Goal: Entertainment & Leisure: Browse casually

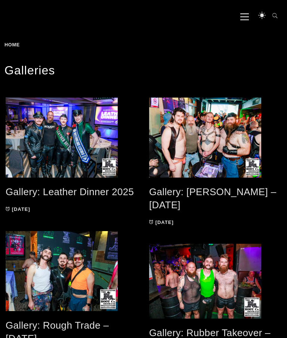
scroll to position [72, 0]
click at [202, 270] on span at bounding box center [215, 280] width 132 height 75
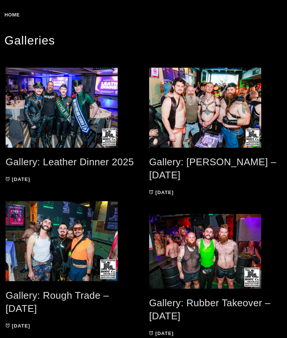
click at [90, 233] on span at bounding box center [72, 241] width 132 height 80
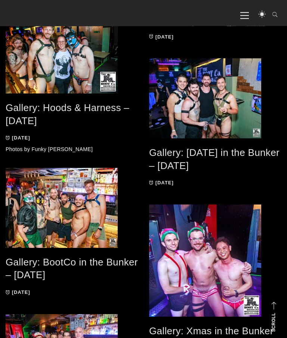
scroll to position [539, 0]
click at [85, 210] on span at bounding box center [72, 208] width 132 height 80
click at [71, 61] on span at bounding box center [72, 53] width 132 height 80
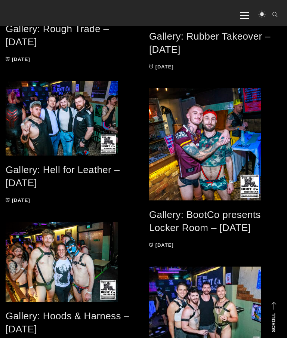
scroll to position [361, 0]
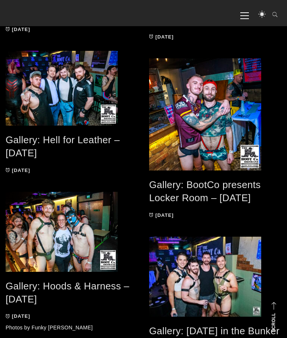
click at [211, 102] on span at bounding box center [215, 114] width 132 height 112
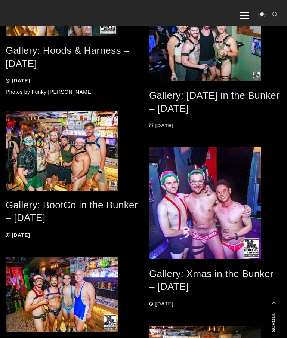
scroll to position [596, 0]
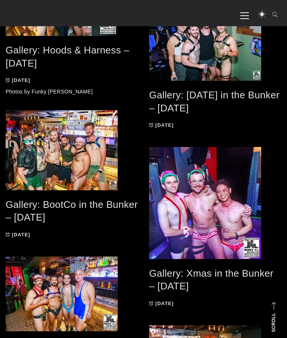
click at [82, 150] on span at bounding box center [72, 150] width 132 height 80
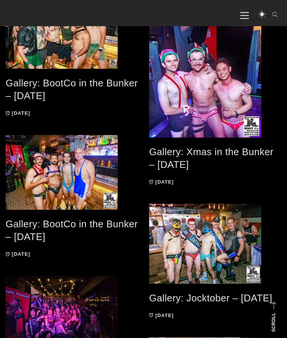
scroll to position [718, 0]
click at [187, 233] on span at bounding box center [215, 243] width 132 height 80
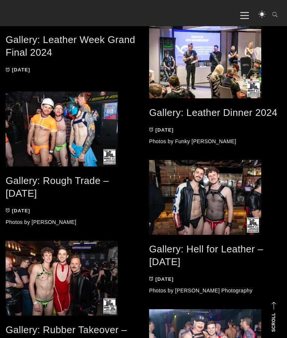
scroll to position [1031, 0]
click at [57, 282] on span at bounding box center [72, 277] width 132 height 75
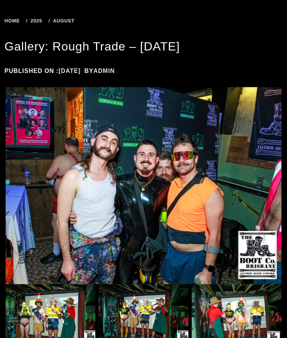
scroll to position [96, 0]
click at [62, 321] on img at bounding box center [51, 316] width 90 height 64
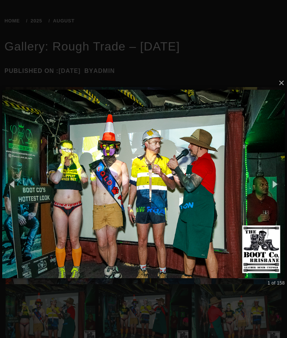
click at [279, 181] on button "button" at bounding box center [274, 183] width 25 height 31
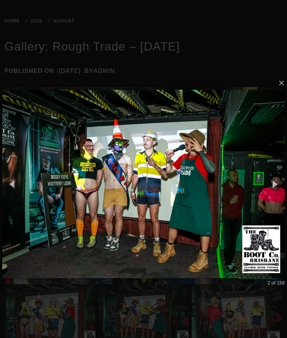
click at [282, 182] on button "button" at bounding box center [274, 183] width 25 height 31
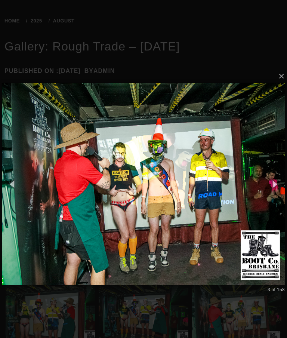
click at [280, 180] on button "button" at bounding box center [274, 183] width 25 height 31
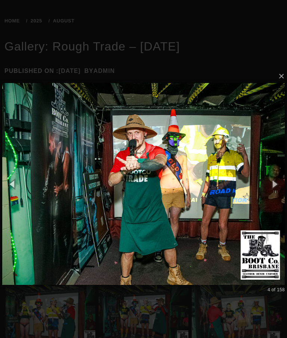
click at [281, 183] on button "button" at bounding box center [274, 183] width 25 height 31
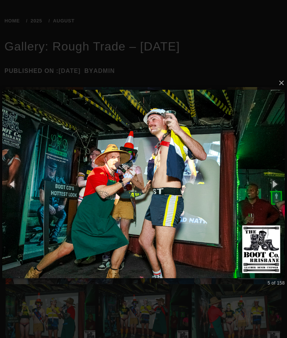
click at [281, 181] on button "button" at bounding box center [274, 183] width 25 height 31
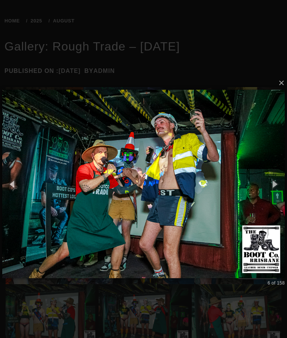
click at [282, 180] on button "button" at bounding box center [274, 183] width 25 height 31
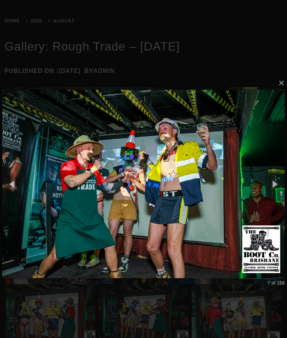
click at [279, 181] on button "button" at bounding box center [274, 183] width 25 height 31
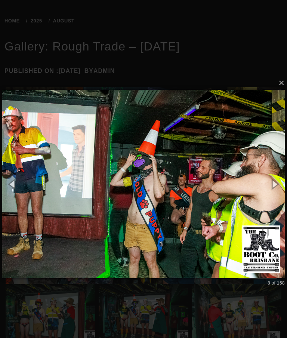
click at [280, 181] on button "button" at bounding box center [274, 183] width 25 height 31
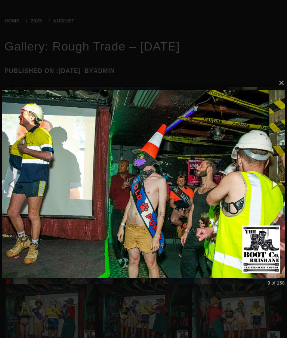
click at [279, 182] on button "button" at bounding box center [274, 183] width 25 height 31
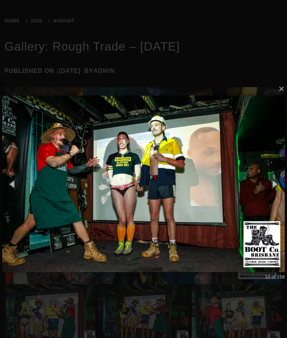
click at [277, 184] on button "button" at bounding box center [274, 183] width 25 height 31
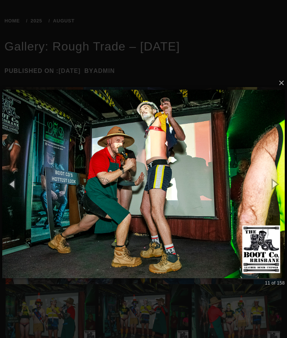
click at [278, 180] on button "button" at bounding box center [274, 183] width 25 height 31
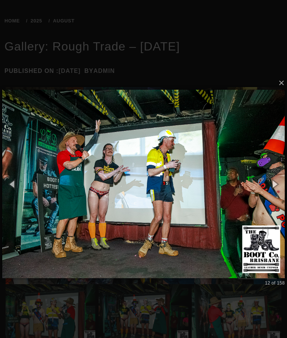
click at [278, 179] on button "button" at bounding box center [274, 183] width 25 height 31
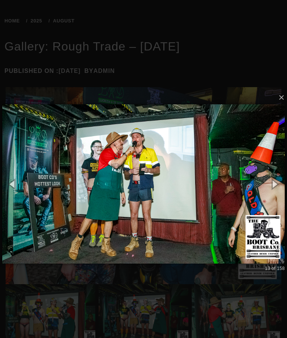
click at [278, 178] on button "button" at bounding box center [274, 183] width 25 height 31
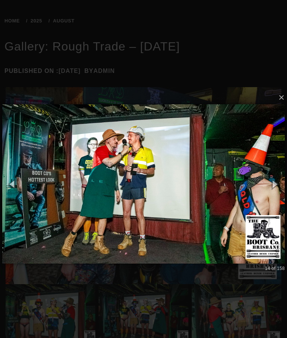
click at [279, 178] on button "button" at bounding box center [274, 183] width 25 height 31
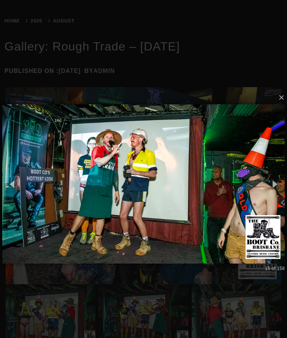
click at [278, 179] on button "button" at bounding box center [274, 183] width 25 height 31
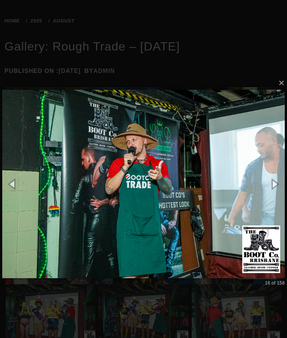
click at [277, 180] on button "button" at bounding box center [274, 183] width 25 height 31
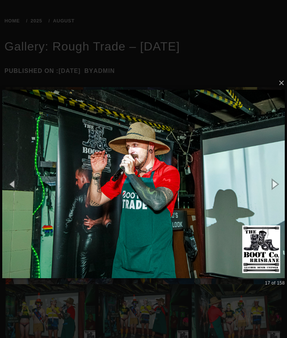
click at [278, 180] on button "button" at bounding box center [274, 183] width 25 height 31
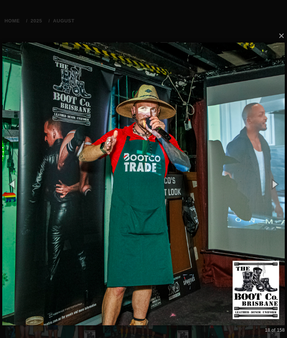
click at [278, 181] on button "button" at bounding box center [274, 183] width 25 height 31
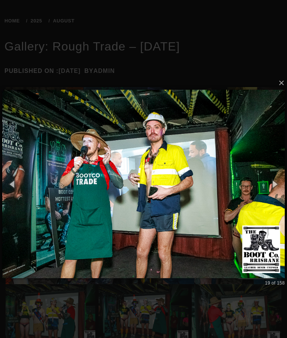
click at [279, 178] on button "button" at bounding box center [274, 183] width 25 height 31
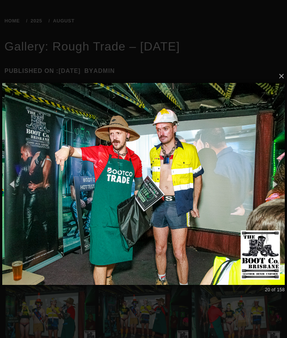
click at [282, 181] on button "button" at bounding box center [274, 183] width 25 height 31
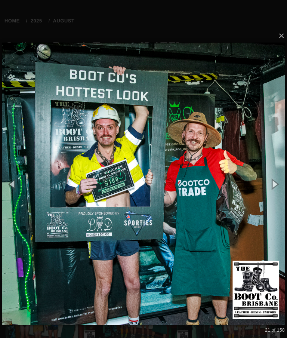
click at [283, 184] on button "button" at bounding box center [274, 183] width 25 height 31
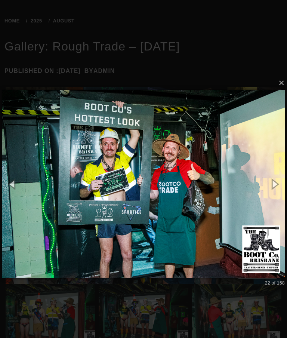
click at [282, 182] on button "button" at bounding box center [274, 183] width 25 height 31
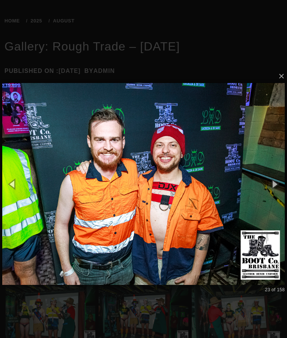
click at [283, 181] on button "button" at bounding box center [274, 183] width 25 height 31
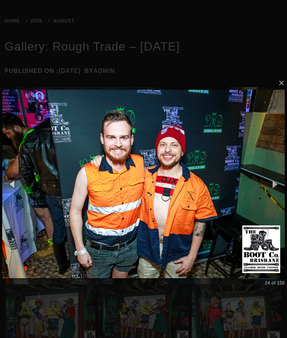
click at [281, 183] on button "button" at bounding box center [274, 183] width 25 height 31
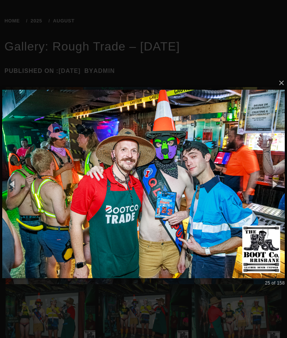
click at [282, 181] on button "button" at bounding box center [274, 183] width 25 height 31
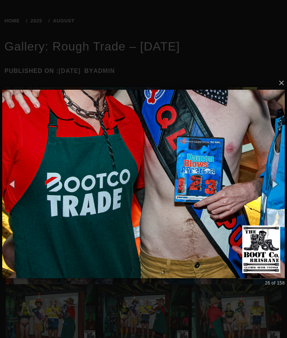
click at [282, 181] on button "button" at bounding box center [274, 183] width 25 height 31
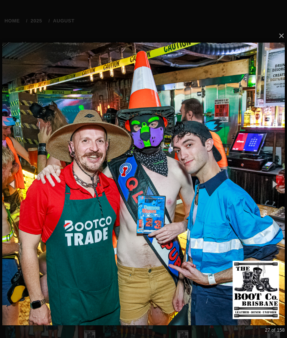
click at [281, 182] on button "button" at bounding box center [274, 183] width 25 height 31
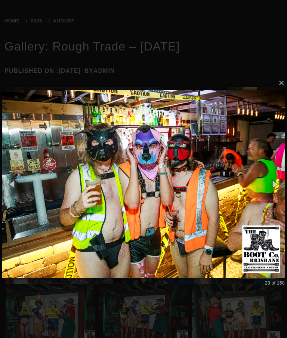
click at [280, 182] on button "button" at bounding box center [274, 183] width 25 height 31
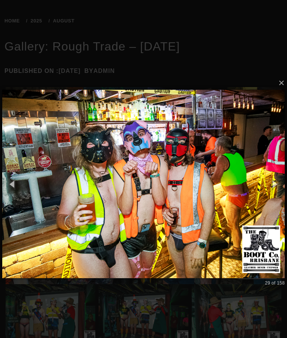
click at [282, 180] on button "button" at bounding box center [274, 183] width 25 height 31
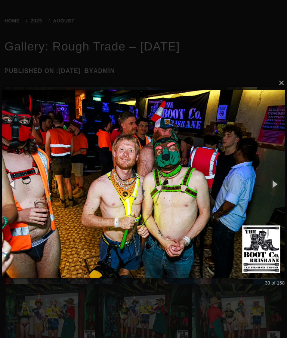
click at [277, 183] on button "button" at bounding box center [274, 183] width 25 height 31
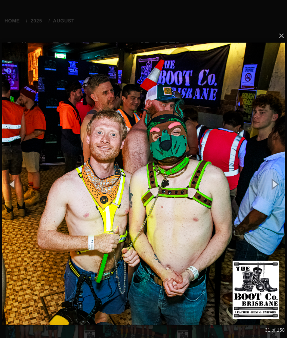
click at [279, 182] on button "button" at bounding box center [274, 183] width 25 height 31
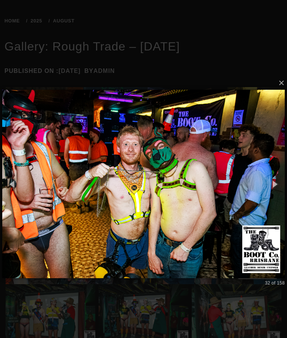
click at [280, 181] on button "button" at bounding box center [274, 183] width 25 height 31
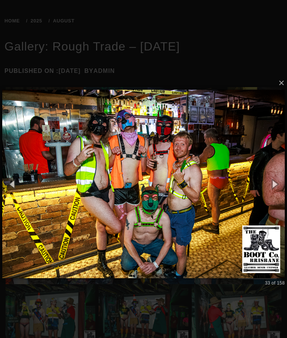
click at [279, 182] on button "button" at bounding box center [274, 183] width 25 height 31
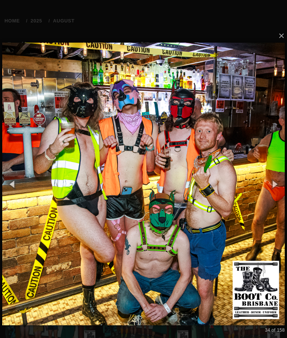
click at [279, 184] on button "button" at bounding box center [274, 183] width 25 height 31
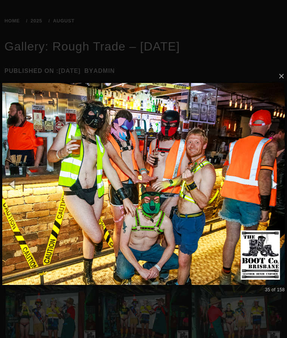
click at [282, 183] on button "button" at bounding box center [274, 183] width 25 height 31
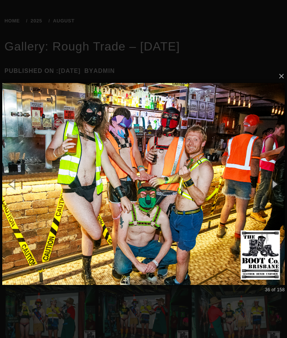
click at [281, 181] on button "button" at bounding box center [274, 183] width 25 height 31
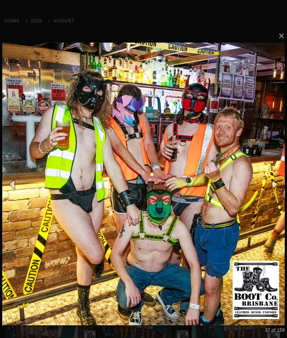
click at [282, 180] on button "button" at bounding box center [274, 183] width 25 height 31
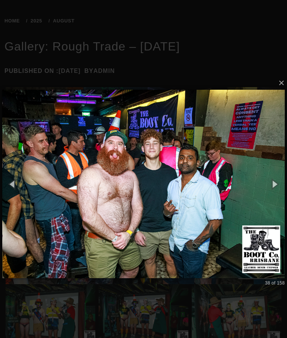
click at [280, 180] on button "button" at bounding box center [274, 183] width 25 height 31
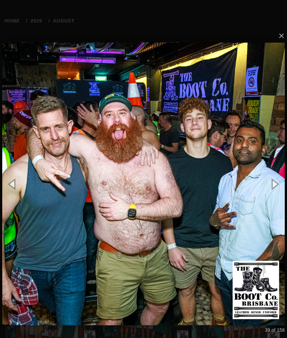
click at [282, 183] on button "button" at bounding box center [274, 183] width 25 height 31
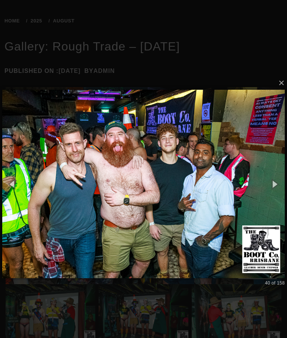
click at [282, 182] on button "button" at bounding box center [274, 183] width 25 height 31
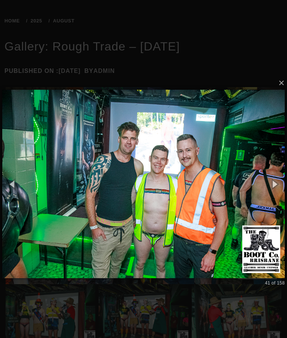
click at [280, 184] on button "button" at bounding box center [274, 183] width 25 height 31
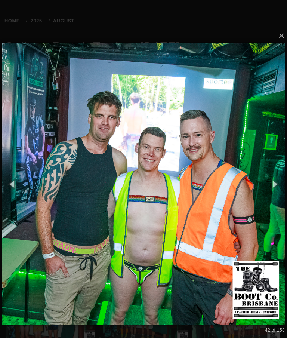
click at [279, 183] on button "button" at bounding box center [274, 183] width 25 height 31
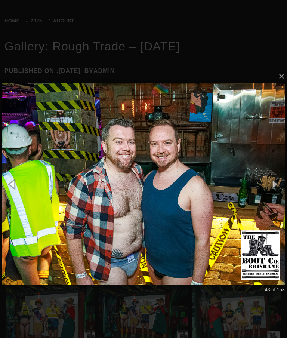
click at [279, 183] on button "button" at bounding box center [274, 183] width 25 height 31
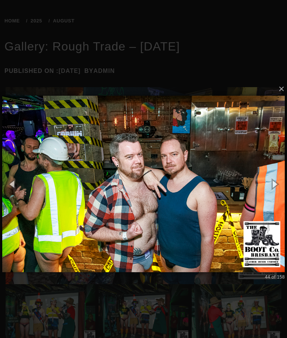
click at [280, 182] on button "button" at bounding box center [274, 183] width 25 height 31
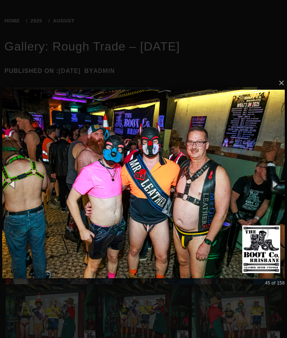
click at [280, 181] on button "button" at bounding box center [274, 183] width 25 height 31
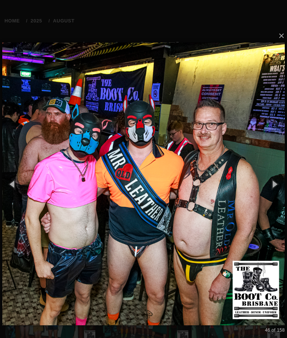
click at [280, 184] on button "button" at bounding box center [274, 183] width 25 height 31
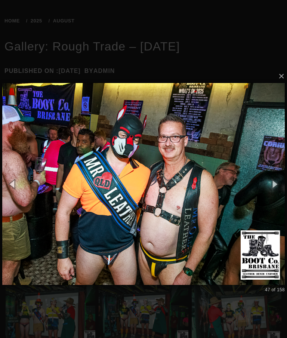
click at [282, 182] on button "button" at bounding box center [274, 183] width 25 height 31
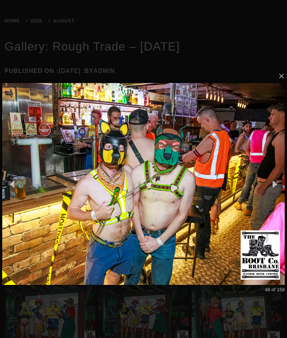
click at [280, 181] on button "button" at bounding box center [274, 183] width 25 height 31
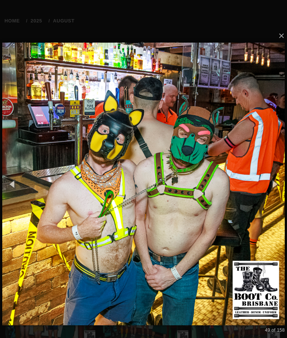
click at [279, 184] on button "button" at bounding box center [274, 183] width 25 height 31
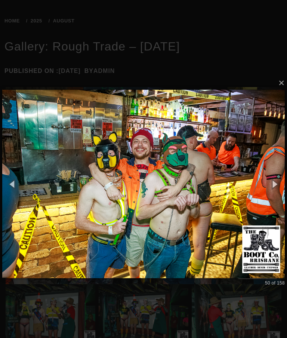
click at [279, 183] on button "button" at bounding box center [274, 183] width 25 height 31
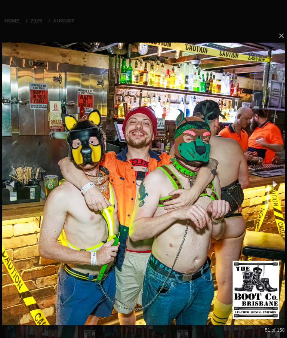
click at [280, 183] on button "button" at bounding box center [274, 183] width 25 height 31
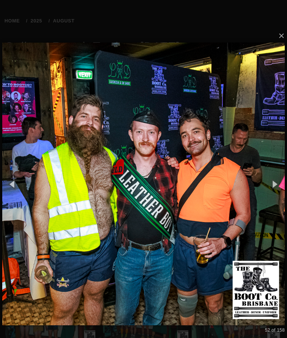
click at [279, 182] on button "button" at bounding box center [274, 183] width 25 height 31
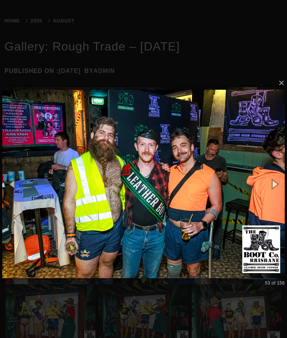
click at [281, 181] on button "button" at bounding box center [274, 183] width 25 height 31
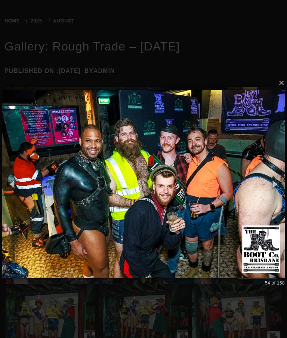
click at [280, 181] on button "button" at bounding box center [274, 183] width 25 height 31
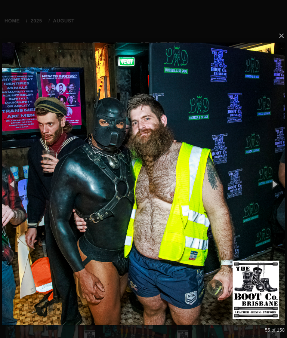
click at [276, 184] on button "button" at bounding box center [274, 183] width 25 height 31
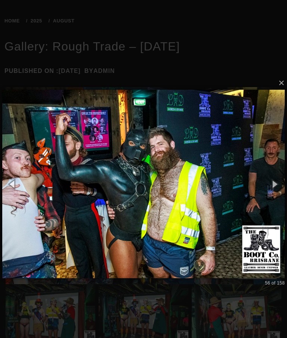
click at [276, 183] on button "button" at bounding box center [274, 183] width 25 height 31
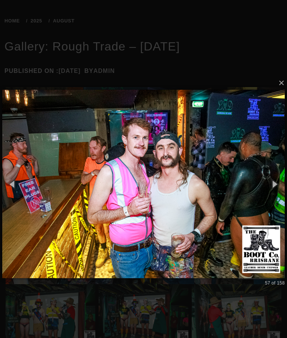
click at [277, 183] on button "button" at bounding box center [274, 183] width 25 height 31
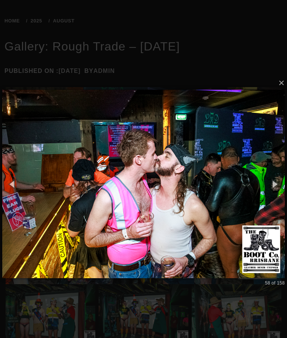
click at [14, 184] on button "button" at bounding box center [12, 183] width 25 height 31
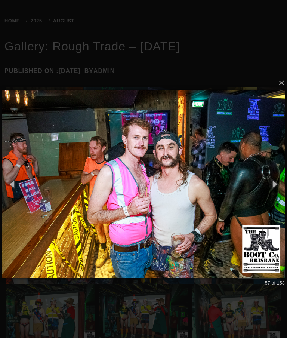
click at [276, 184] on button "button" at bounding box center [274, 183] width 25 height 31
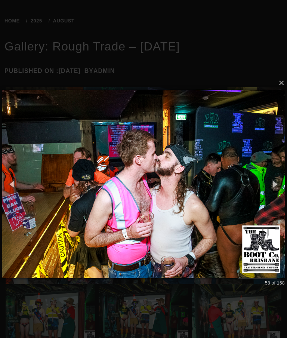
click at [279, 184] on button "button" at bounding box center [274, 183] width 25 height 31
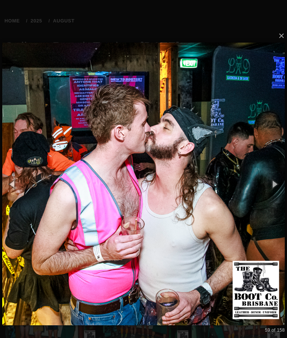
click at [277, 184] on button "button" at bounding box center [274, 183] width 25 height 31
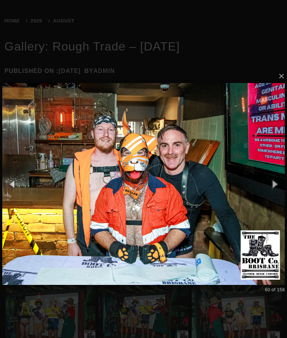
click at [275, 183] on button "button" at bounding box center [274, 183] width 25 height 31
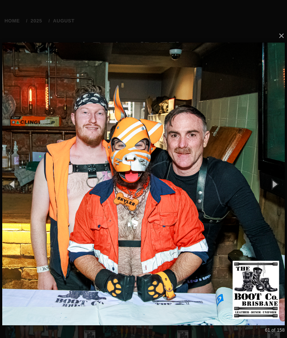
click at [277, 181] on button "button" at bounding box center [274, 183] width 25 height 31
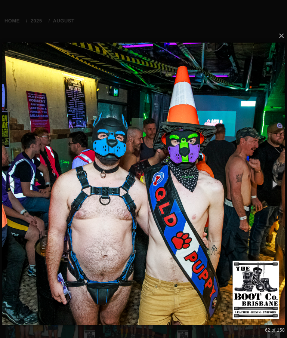
click at [282, 180] on button "button" at bounding box center [274, 183] width 25 height 31
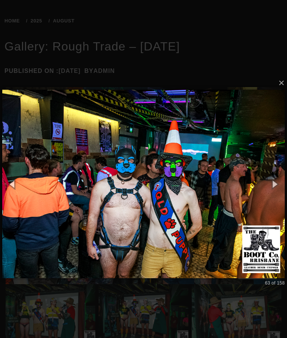
click at [282, 180] on button "button" at bounding box center [274, 183] width 25 height 31
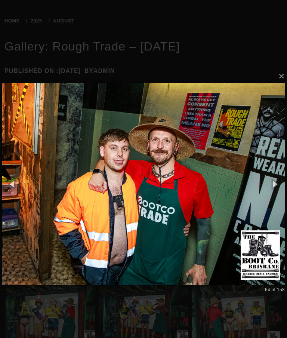
click at [279, 181] on button "button" at bounding box center [274, 183] width 25 height 31
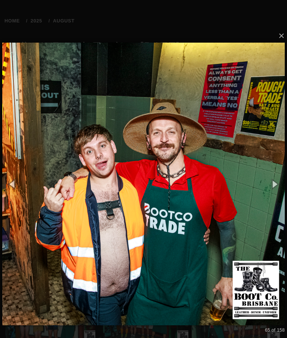
click at [283, 179] on button "button" at bounding box center [274, 183] width 25 height 31
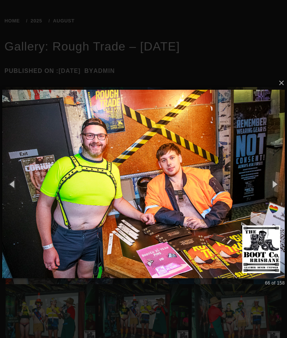
click at [279, 182] on button "button" at bounding box center [274, 183] width 25 height 31
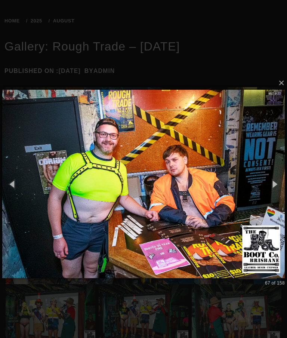
click at [281, 181] on button "button" at bounding box center [274, 183] width 25 height 31
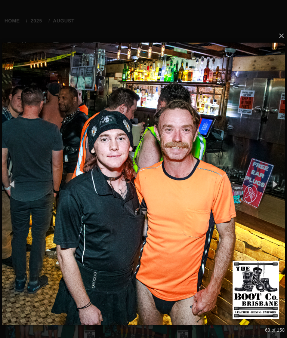
click at [280, 179] on button "button" at bounding box center [274, 183] width 25 height 31
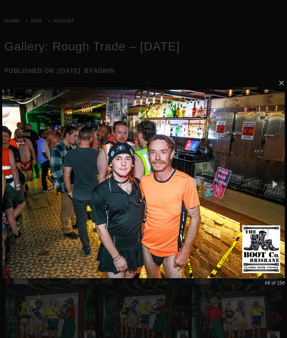
click at [281, 180] on button "button" at bounding box center [274, 183] width 25 height 31
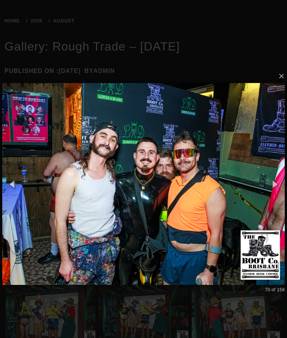
click at [280, 180] on button "button" at bounding box center [274, 183] width 25 height 31
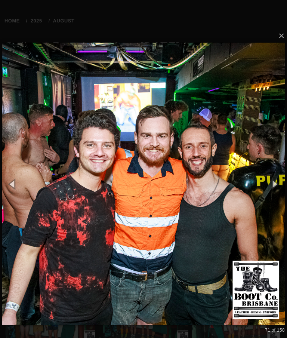
click at [283, 182] on button "button" at bounding box center [274, 183] width 25 height 31
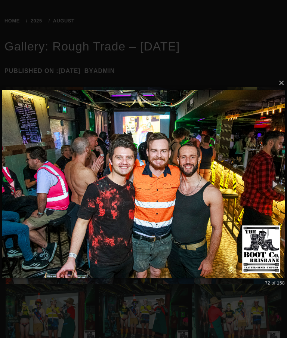
click at [283, 184] on button "button" at bounding box center [274, 183] width 25 height 31
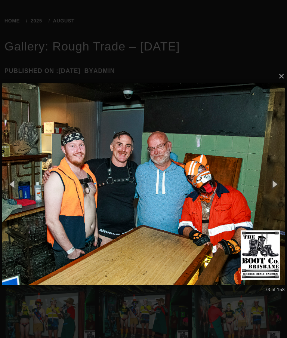
click at [282, 184] on button "button" at bounding box center [274, 183] width 25 height 31
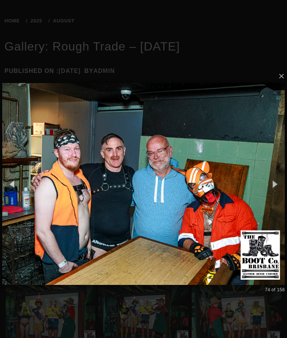
click at [283, 182] on button "button" at bounding box center [274, 183] width 25 height 31
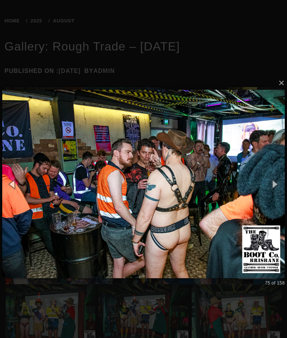
click at [278, 180] on button "button" at bounding box center [274, 183] width 25 height 31
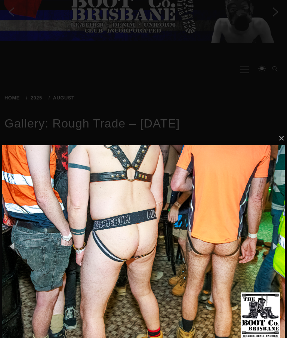
scroll to position [12, 0]
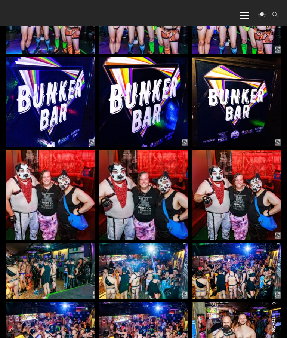
scroll to position [3027, 0]
click at [246, 206] on img at bounding box center [237, 195] width 90 height 90
click at [246, 194] on img at bounding box center [237, 195] width 90 height 90
click at [148, 195] on img at bounding box center [144, 195] width 90 height 90
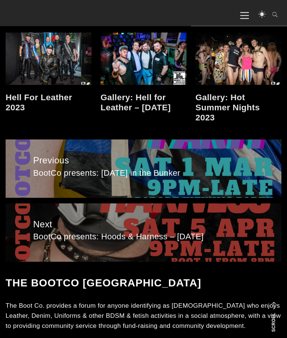
scroll to position [4560, 0]
click at [238, 62] on link at bounding box center [238, 58] width 86 height 52
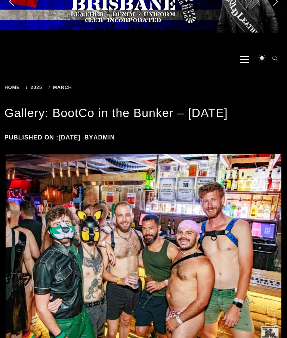
scroll to position [0, 0]
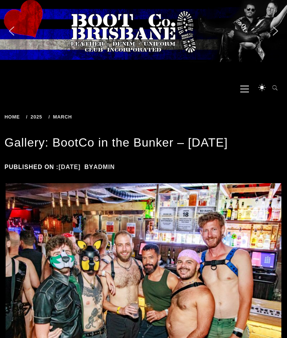
click at [13, 28] on img "previous arrow" at bounding box center [12, 31] width 12 height 12
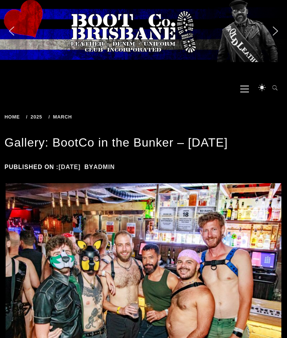
click at [18, 30] on div "Slider" at bounding box center [143, 31] width 287 height 62
click at [12, 29] on img "previous arrow" at bounding box center [12, 31] width 12 height 12
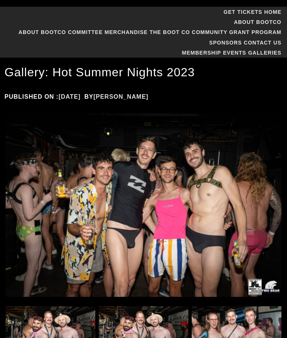
scroll to position [88, 0]
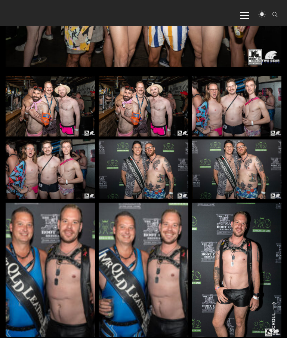
scroll to position [263, 0]
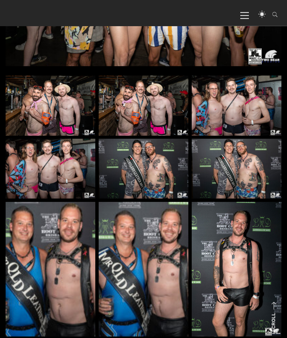
click at [275, 274] on img at bounding box center [237, 269] width 90 height 134
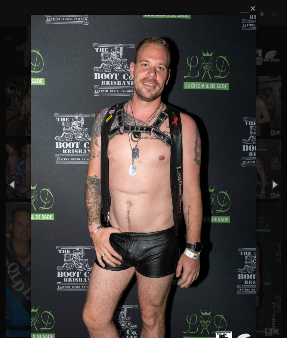
click at [252, 9] on button "×" at bounding box center [145, 8] width 225 height 16
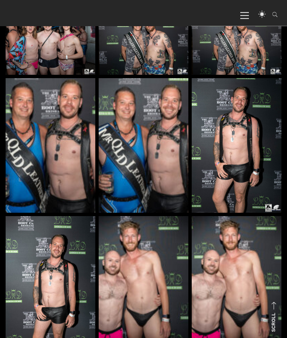
scroll to position [387, 0]
click at [243, 265] on img at bounding box center [237, 283] width 90 height 134
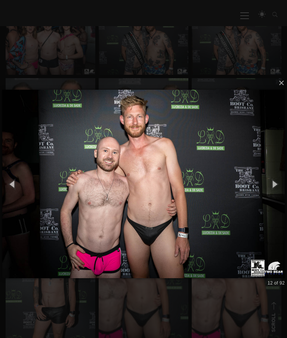
click at [285, 75] on button "×" at bounding box center [145, 83] width 282 height 16
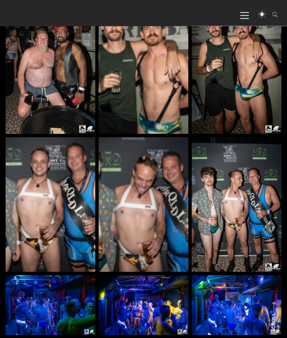
scroll to position [1545, 0]
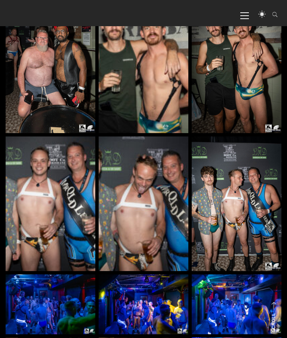
click at [242, 204] on img at bounding box center [237, 203] width 90 height 134
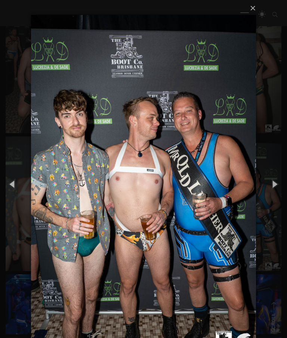
click at [255, 2] on button "×" at bounding box center [145, 8] width 225 height 16
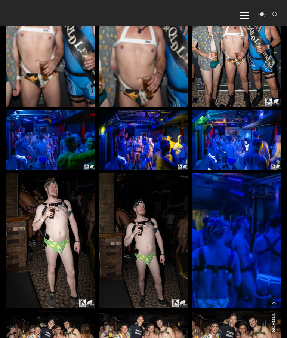
scroll to position [1709, 0]
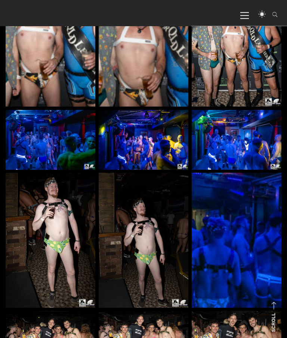
click at [83, 262] on img at bounding box center [51, 240] width 90 height 134
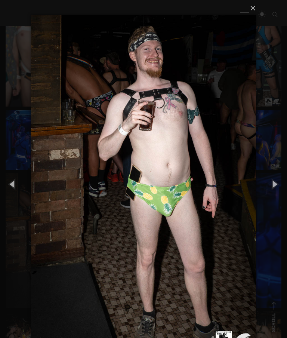
click at [253, 7] on button "×" at bounding box center [145, 8] width 225 height 16
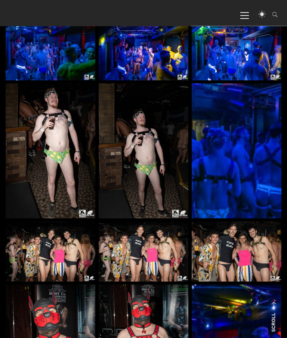
scroll to position [1800, 0]
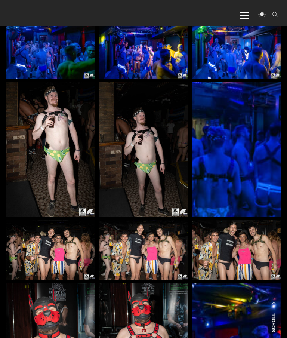
click at [155, 251] on img at bounding box center [144, 250] width 90 height 60
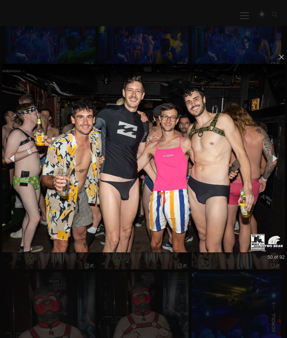
scroll to position [1811, 0]
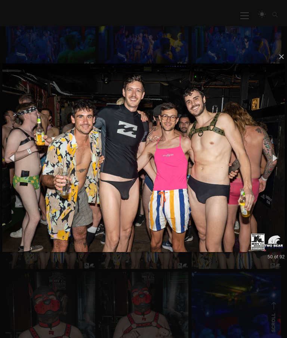
click at [286, 55] on button "×" at bounding box center [145, 57] width 282 height 16
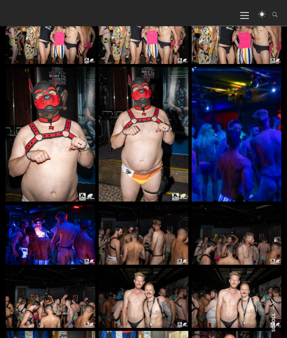
scroll to position [2015, 0]
click at [152, 300] on img at bounding box center [144, 298] width 90 height 60
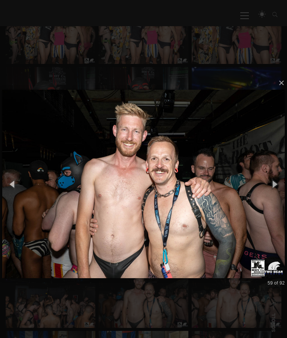
click at [285, 80] on button "×" at bounding box center [145, 83] width 282 height 16
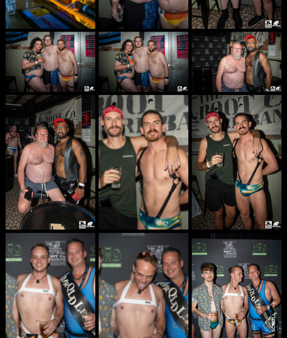
scroll to position [0, 0]
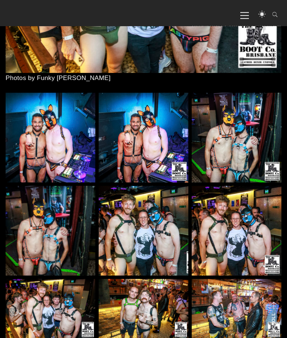
scroll to position [270, 0]
click at [62, 310] on img at bounding box center [51, 309] width 90 height 60
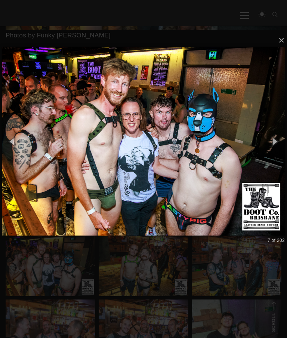
scroll to position [312, 0]
click at [283, 38] on button "×" at bounding box center [145, 40] width 282 height 16
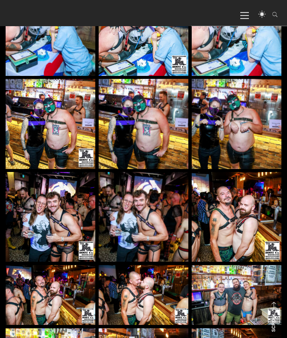
scroll to position [1132, 0]
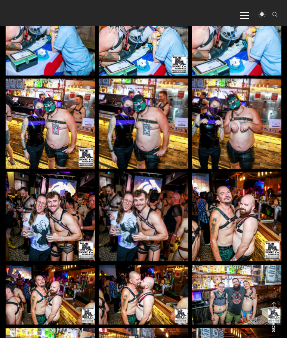
click at [159, 220] on img at bounding box center [144, 216] width 90 height 90
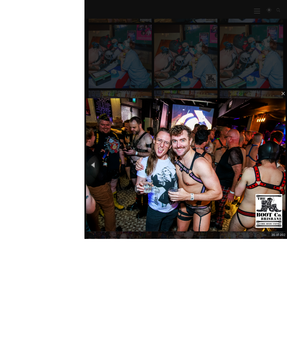
scroll to position [1134, 0]
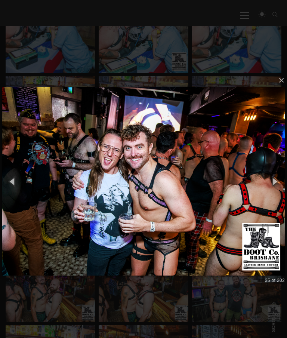
click at [283, 78] on button "×" at bounding box center [145, 80] width 282 height 16
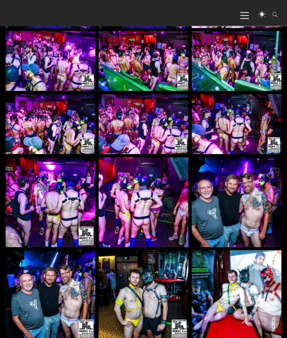
scroll to position [1800, 0]
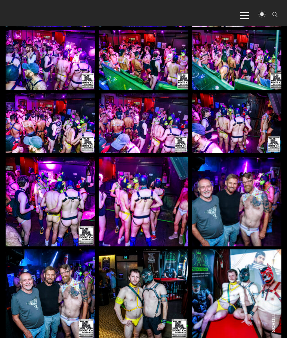
click at [245, 297] on img at bounding box center [237, 294] width 90 height 90
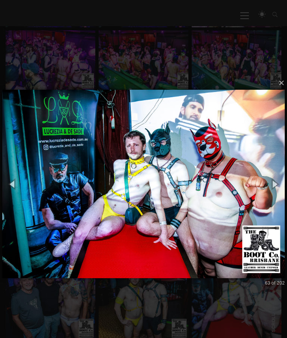
click at [281, 87] on button "×" at bounding box center [145, 83] width 282 height 16
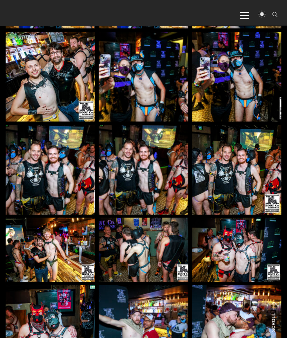
scroll to position [3575, 0]
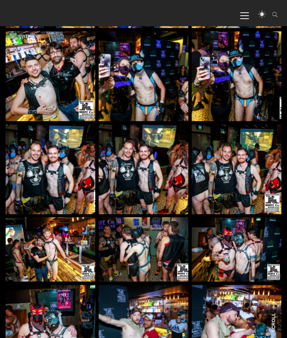
click at [59, 257] on img at bounding box center [51, 249] width 90 height 64
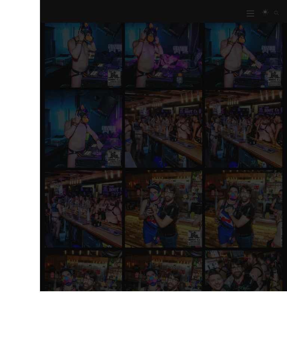
scroll to position [3266, 0]
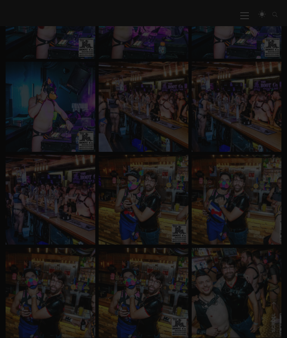
click at [203, 171] on div at bounding box center [143, 58] width 287 height 6649
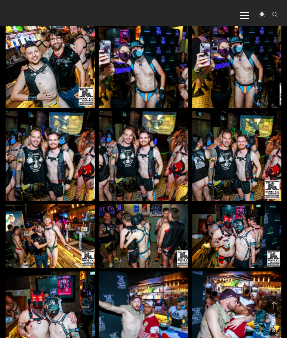
scroll to position [3589, 0]
click at [143, 311] on img at bounding box center [144, 316] width 90 height 90
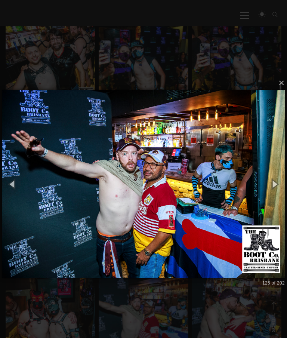
click at [286, 80] on button "×" at bounding box center [145, 83] width 282 height 16
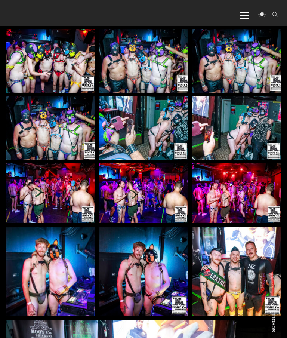
scroll to position [5512, 0]
click at [64, 277] on img at bounding box center [51, 271] width 90 height 90
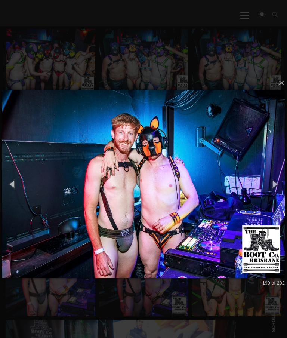
scroll to position [5525, 0]
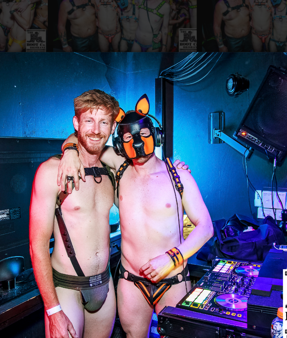
click at [169, 62] on img at bounding box center [143, 171] width 282 height 218
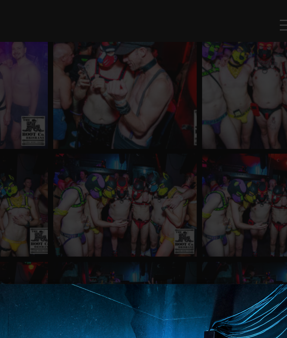
scroll to position [5282, 0]
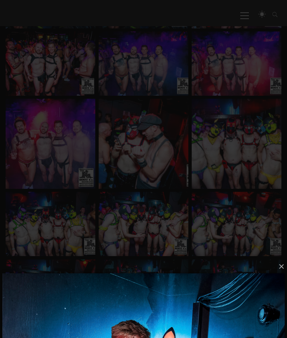
click at [286, 264] on button "×" at bounding box center [145, 266] width 282 height 16
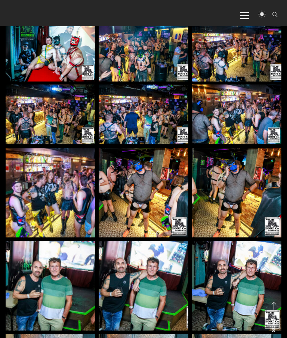
scroll to position [2110, 0]
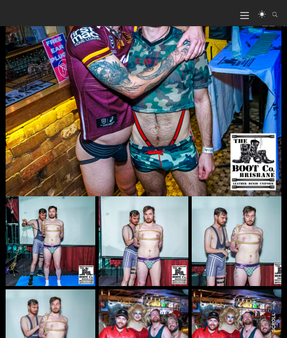
scroll to position [226, 0]
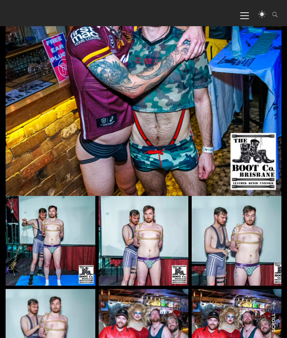
click at [61, 270] on img at bounding box center [51, 241] width 90 height 90
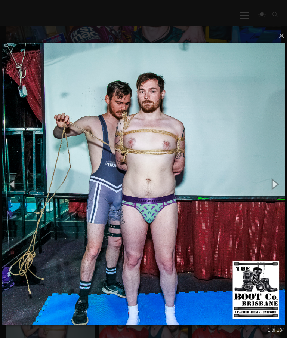
click at [285, 28] on button "×" at bounding box center [145, 36] width 282 height 16
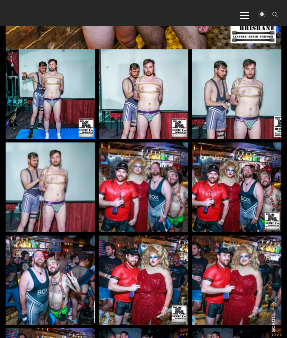
scroll to position [372, 0]
click at [159, 201] on img at bounding box center [144, 187] width 90 height 90
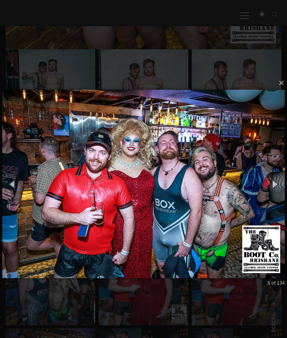
click at [285, 84] on button "×" at bounding box center [145, 83] width 282 height 16
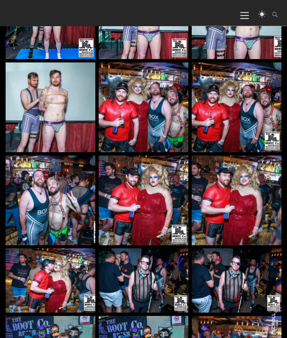
scroll to position [452, 0]
click at [262, 227] on img at bounding box center [237, 200] width 90 height 90
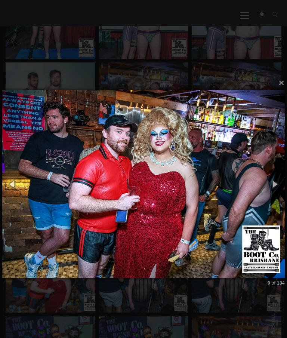
click at [285, 77] on button "×" at bounding box center [145, 83] width 282 height 16
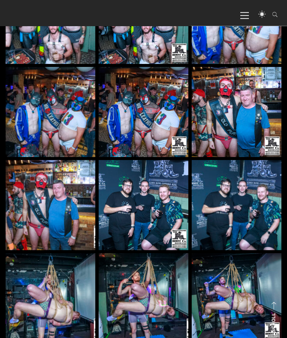
scroll to position [793, 0]
click at [257, 304] on img at bounding box center [237, 298] width 90 height 90
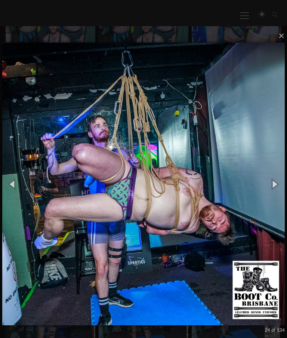
click at [285, 33] on button "×" at bounding box center [145, 36] width 282 height 16
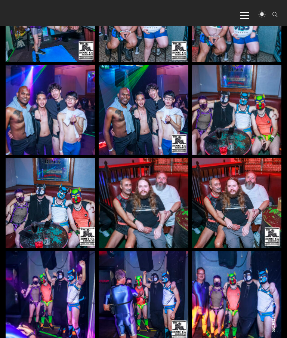
scroll to position [1167, 0]
click at [243, 203] on img at bounding box center [237, 203] width 90 height 90
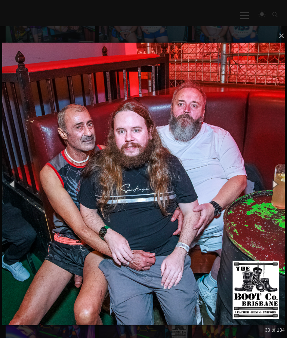
click at [282, 32] on button "×" at bounding box center [145, 36] width 282 height 16
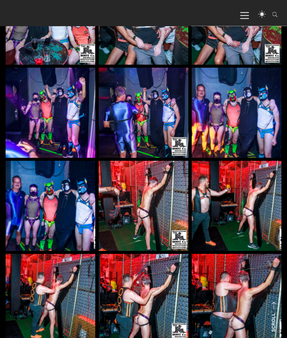
scroll to position [1350, 0]
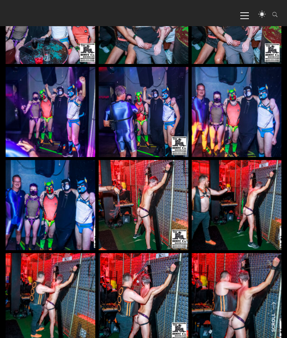
click at [70, 317] on img at bounding box center [51, 298] width 90 height 90
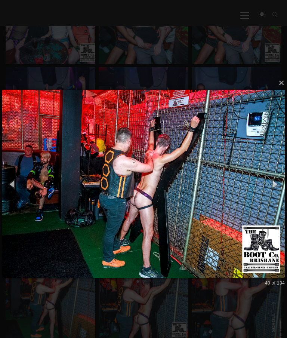
click at [286, 83] on button "×" at bounding box center [145, 83] width 282 height 16
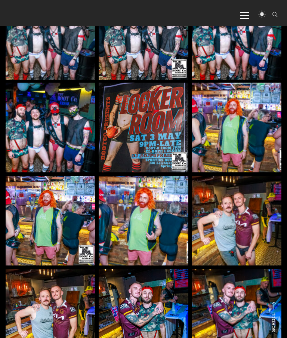
scroll to position [2294, 0]
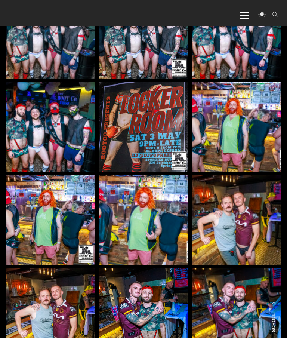
click at [263, 231] on img at bounding box center [237, 220] width 90 height 90
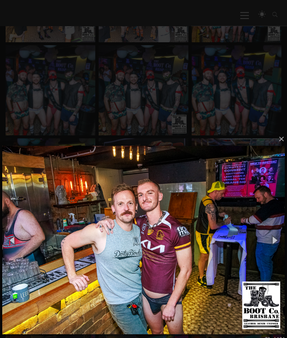
scroll to position [2238, 0]
click at [286, 134] on button "×" at bounding box center [145, 139] width 282 height 16
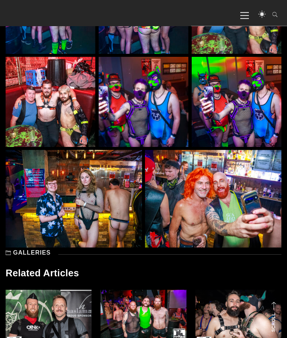
scroll to position [4139, 0]
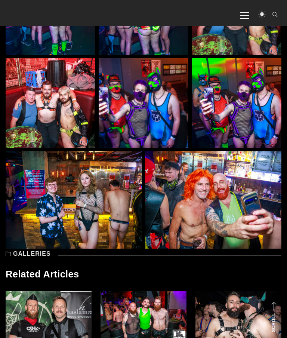
click at [110, 223] on img at bounding box center [74, 199] width 136 height 97
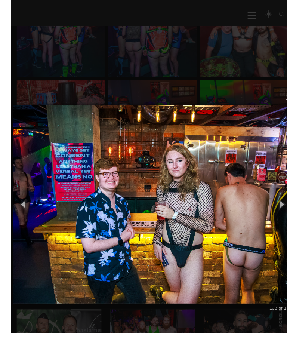
scroll to position [4119, 0]
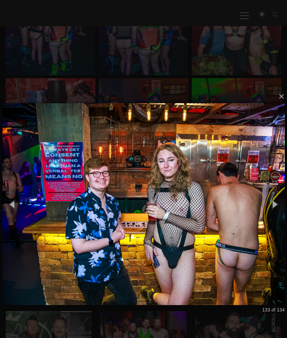
click at [285, 89] on button "×" at bounding box center [145, 96] width 282 height 16
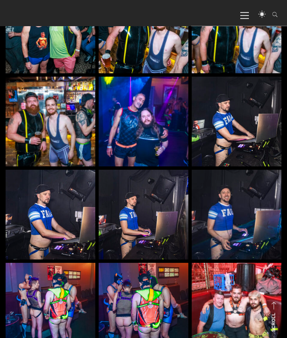
scroll to position [3826, 0]
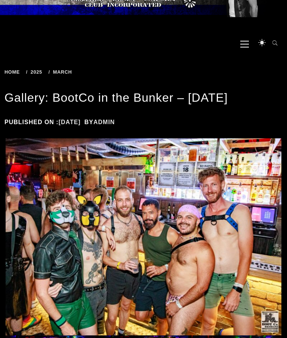
scroll to position [37, 0]
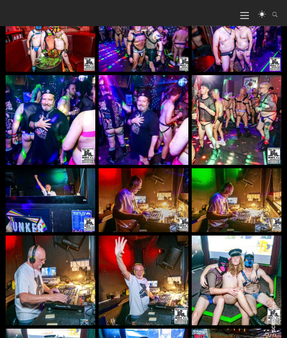
scroll to position [1746, 0]
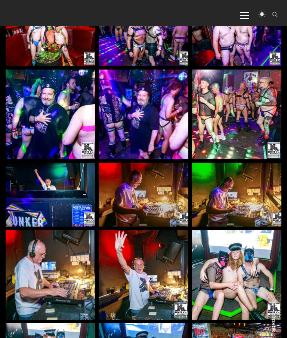
click at [262, 272] on img at bounding box center [237, 275] width 90 height 90
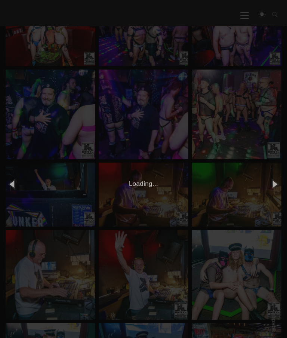
scroll to position [1746, 0]
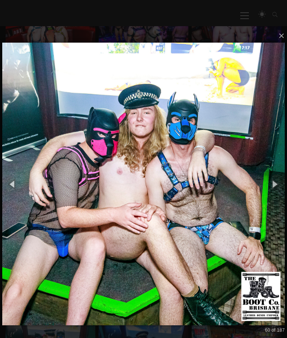
click at [191, 199] on img at bounding box center [143, 184] width 282 height 312
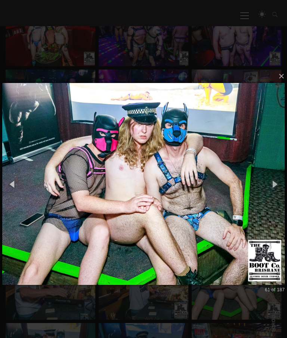
click at [9, 186] on button "button" at bounding box center [12, 183] width 25 height 31
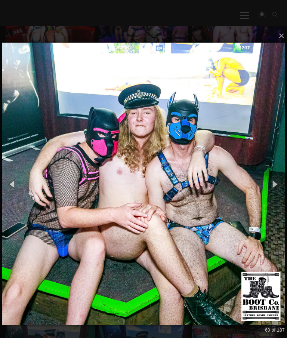
click at [277, 186] on button "button" at bounding box center [274, 183] width 25 height 31
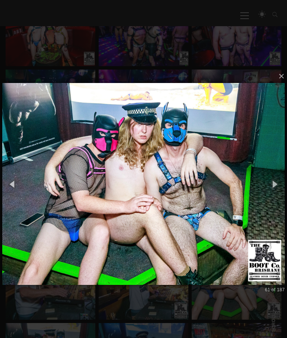
click at [276, 184] on button "button" at bounding box center [274, 183] width 25 height 31
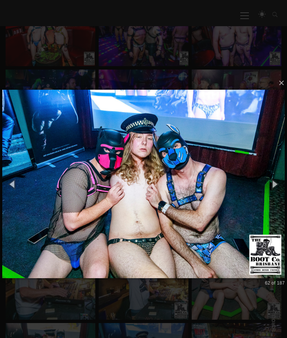
click at [275, 184] on button "button" at bounding box center [274, 183] width 25 height 31
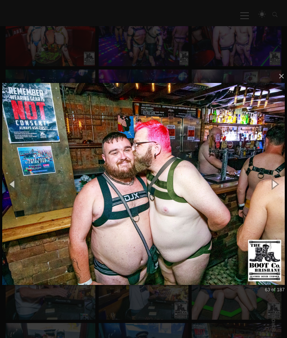
click at [10, 180] on button "button" at bounding box center [12, 183] width 25 height 31
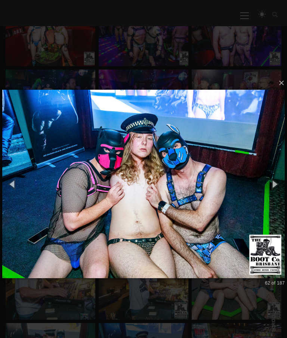
click at [27, 186] on img at bounding box center [143, 184] width 282 height 218
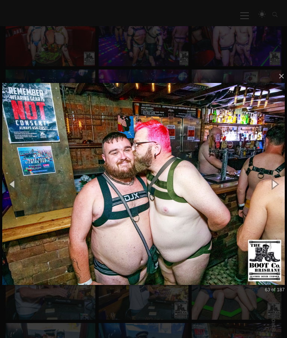
click at [12, 182] on button "button" at bounding box center [12, 183] width 25 height 31
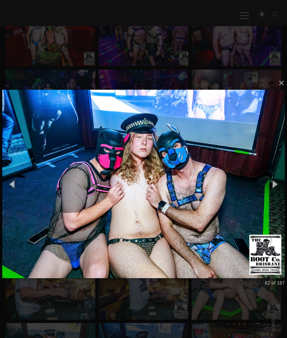
click at [14, 184] on button "button" at bounding box center [12, 183] width 25 height 31
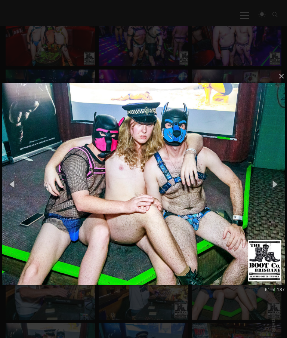
click at [15, 186] on button "button" at bounding box center [12, 183] width 25 height 31
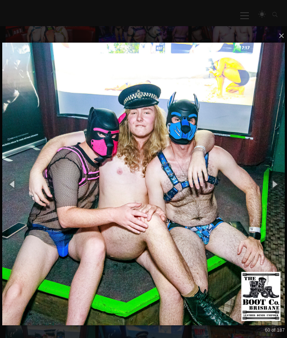
click at [283, 35] on button "×" at bounding box center [145, 36] width 282 height 16
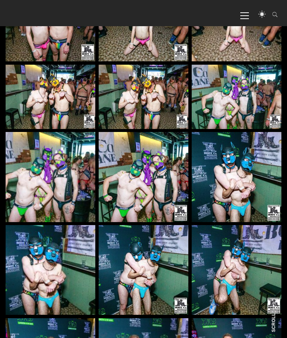
scroll to position [2684, 0]
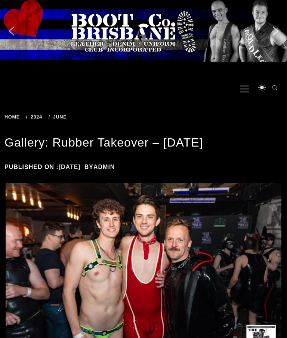
click at [276, 27] on ss3-loader "Slider" at bounding box center [143, 31] width 287 height 62
click at [275, 26] on ss3-loader "Slider" at bounding box center [143, 31] width 287 height 62
click at [271, 32] on ss3-loader "Slider" at bounding box center [143, 31] width 287 height 62
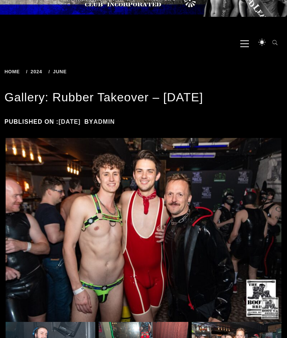
scroll to position [48, 0]
